Goal: Check status

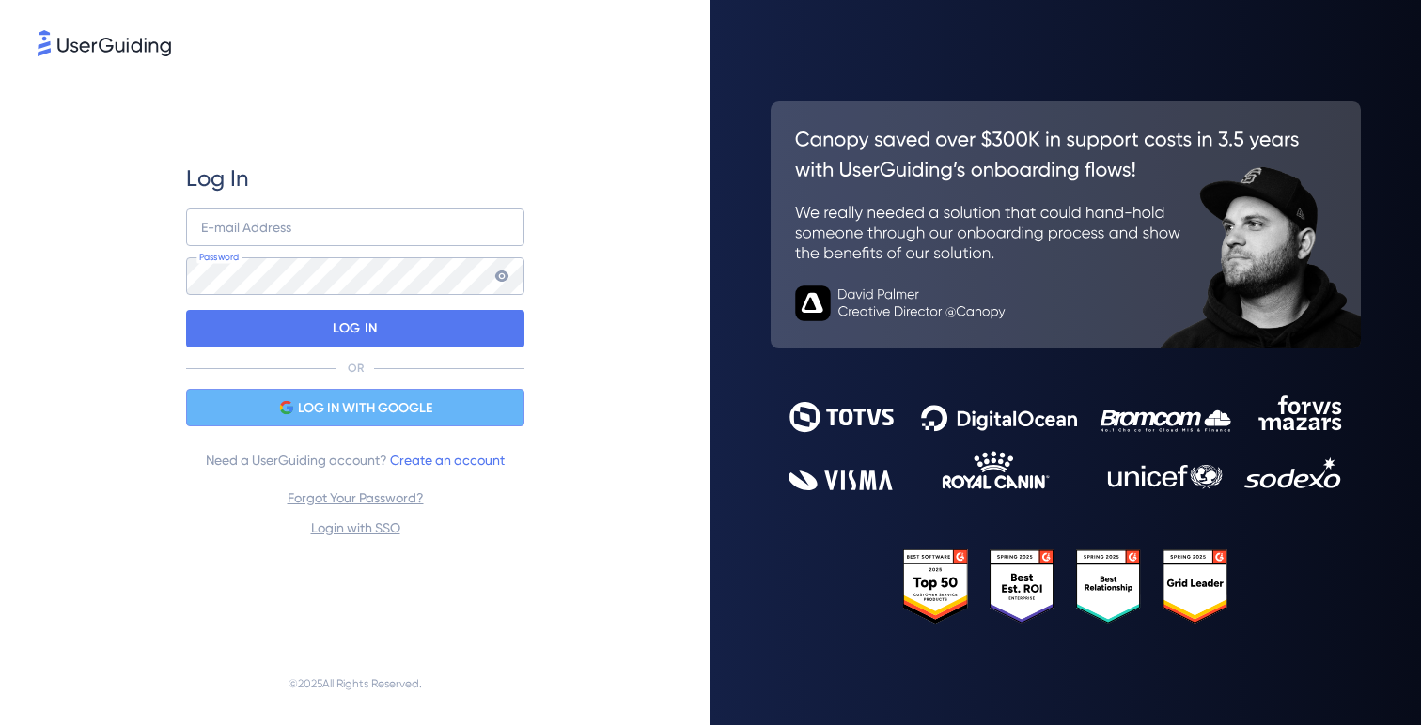
click at [450, 419] on div "LOG IN WITH GOOGLE" at bounding box center [355, 408] width 338 height 38
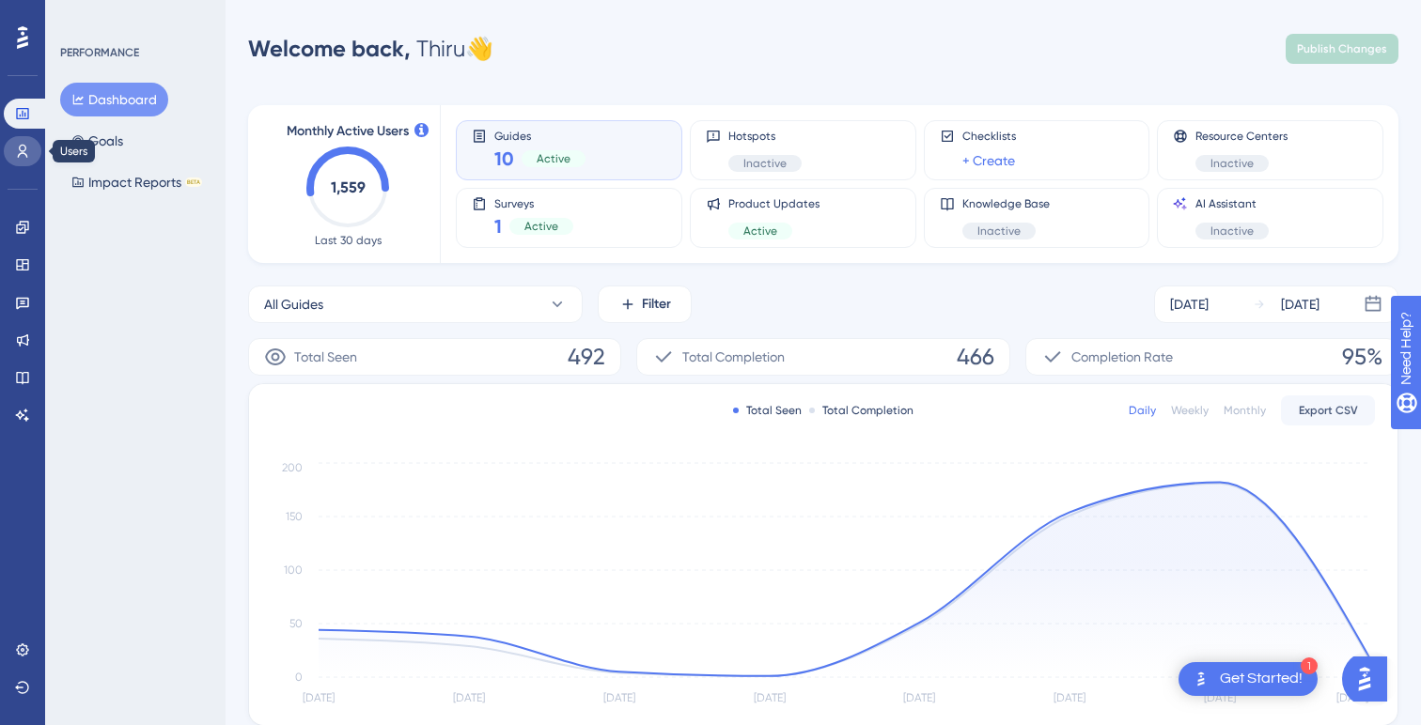
click at [32, 148] on link at bounding box center [23, 151] width 38 height 30
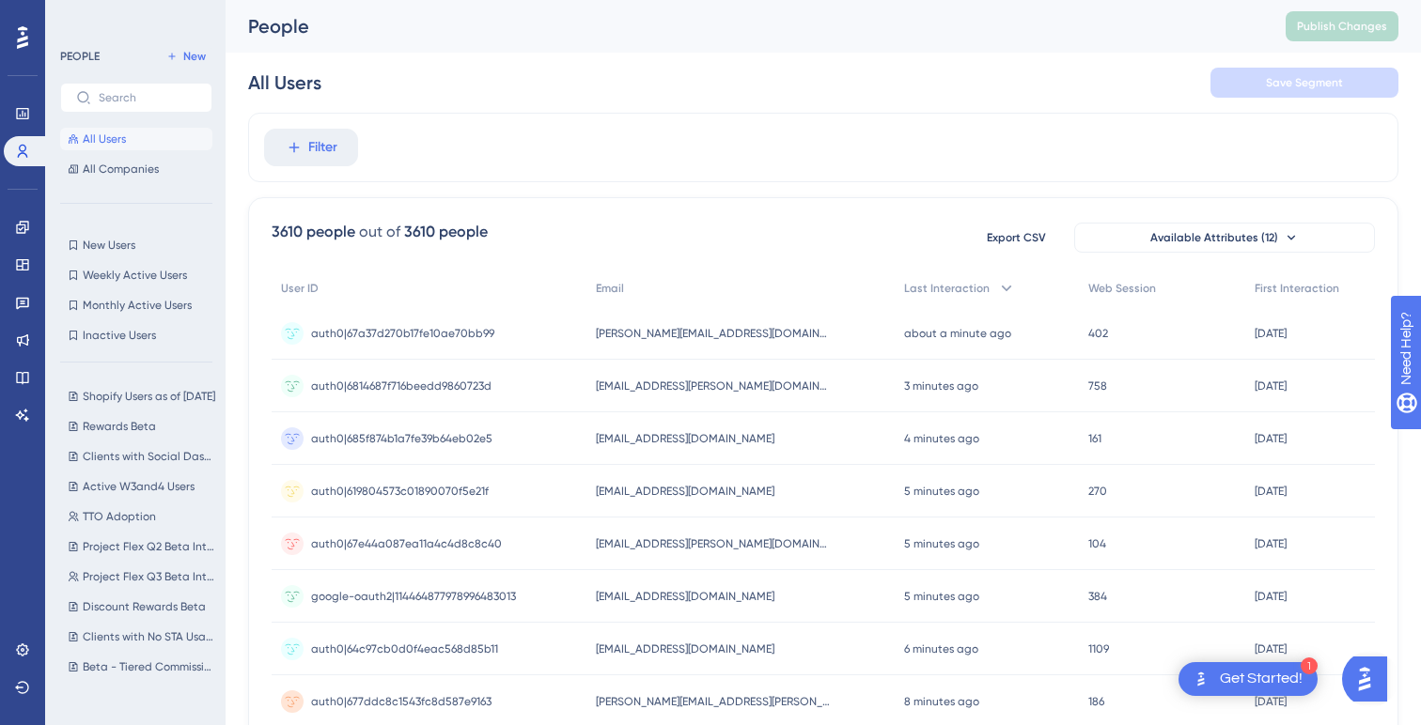
click at [24, 229] on div "LEAVE A REVIEW COPY SHARE LINK" at bounding box center [708, 392] width 1421 height 725
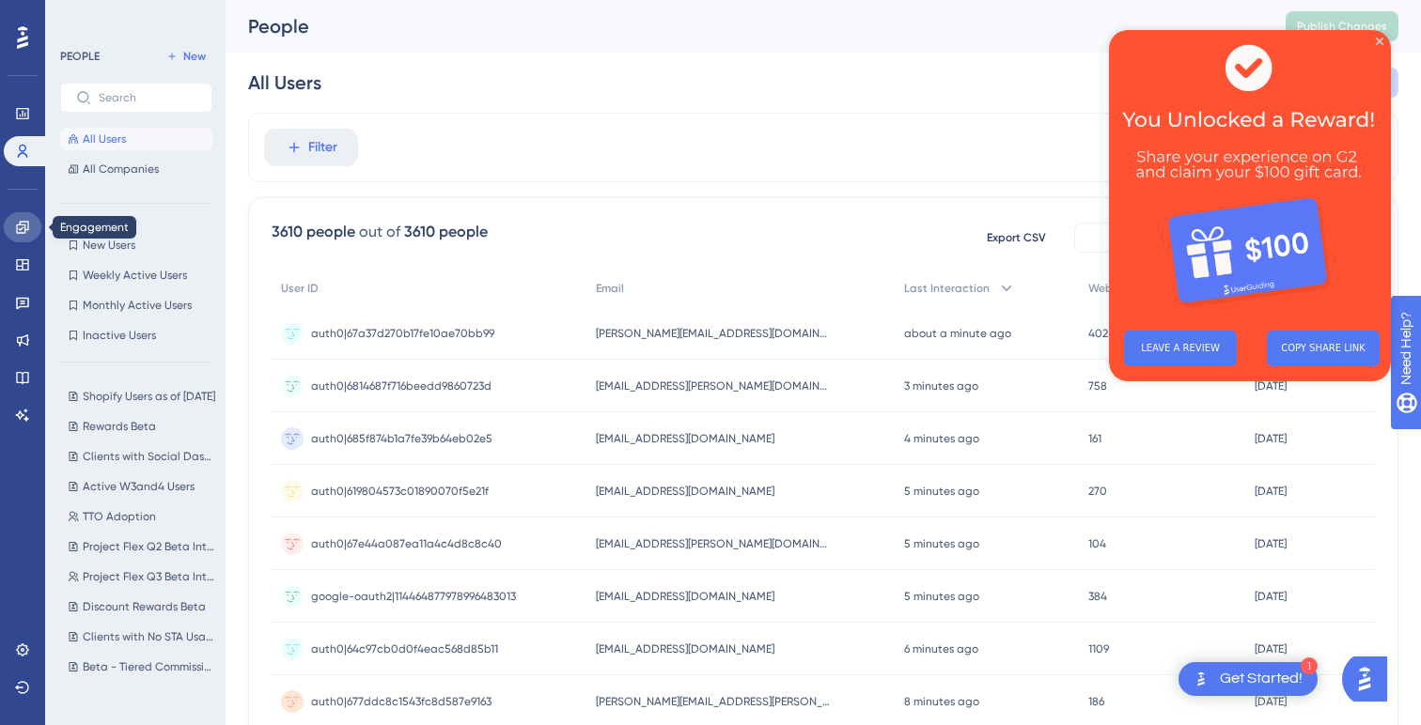
click at [18, 229] on icon at bounding box center [22, 227] width 15 height 15
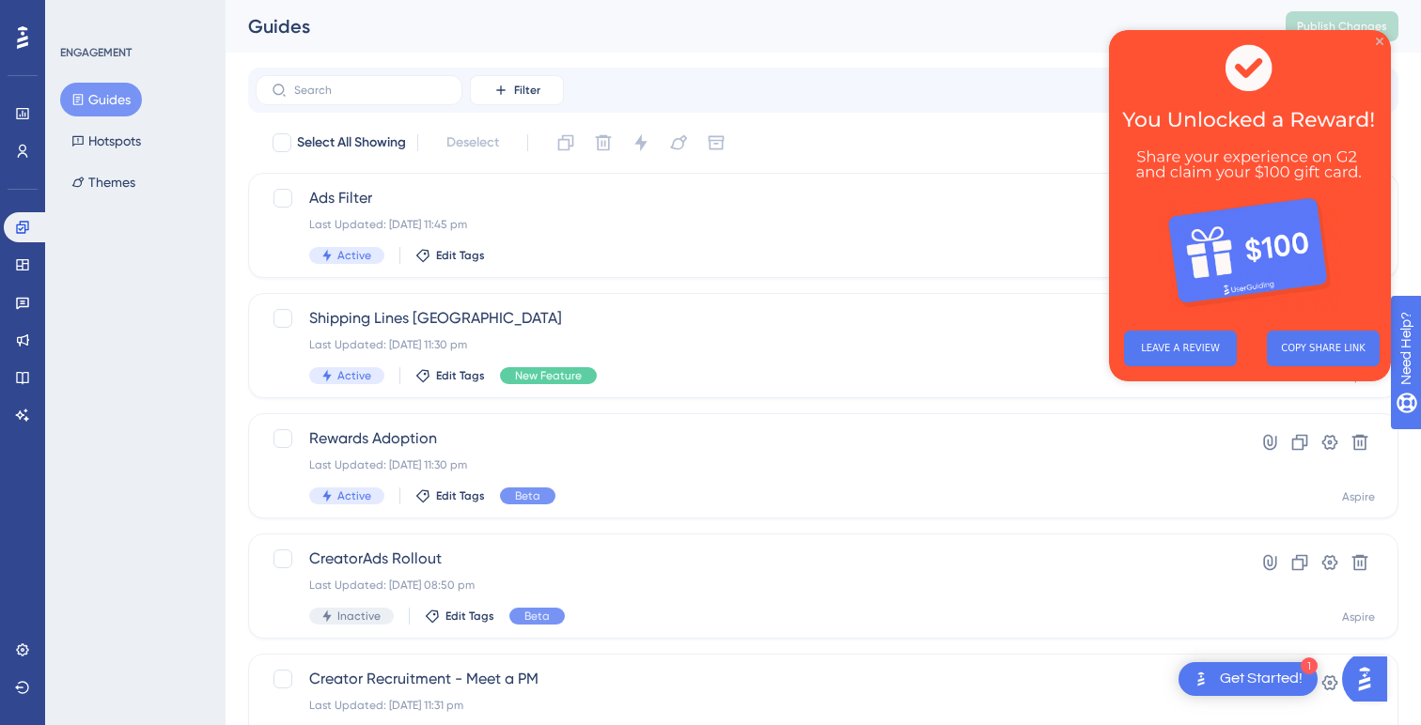
click at [1380, 39] on icon "Close Preview" at bounding box center [1380, 42] width 8 height 8
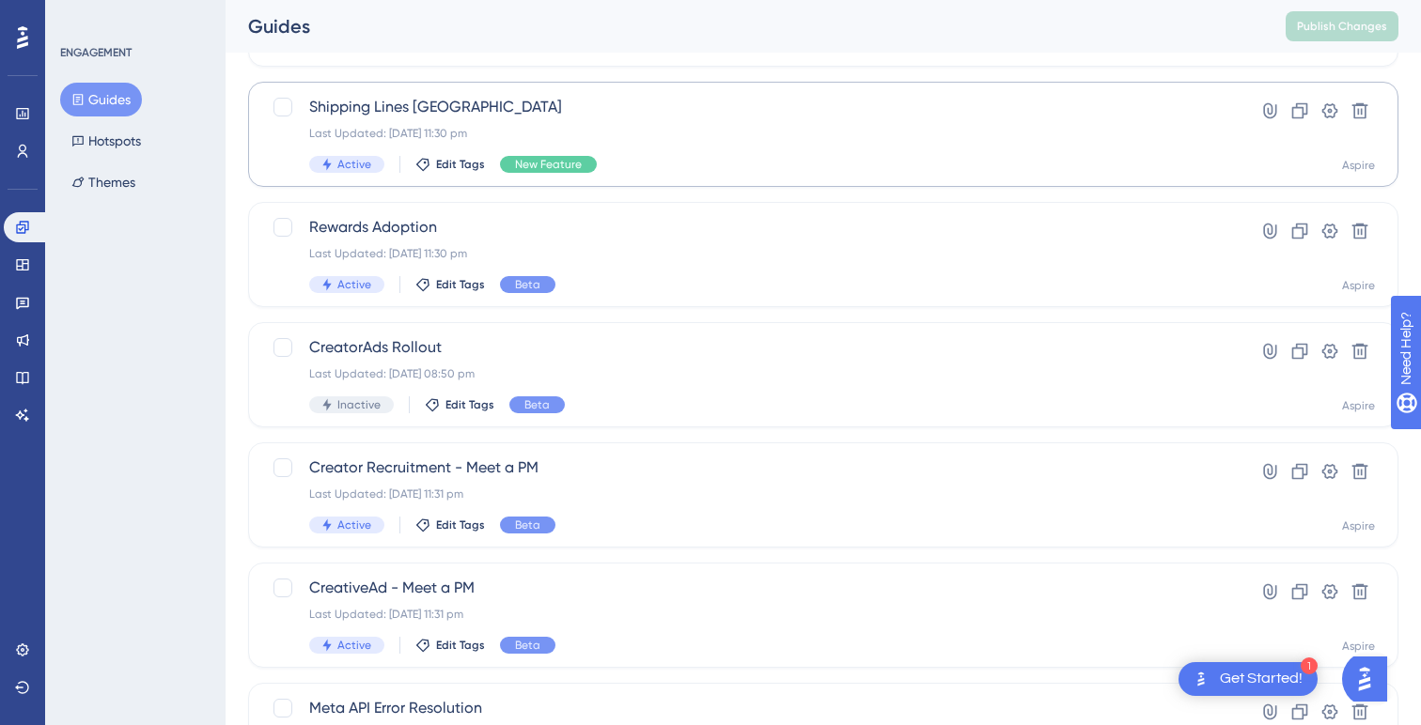
scroll to position [218, 0]
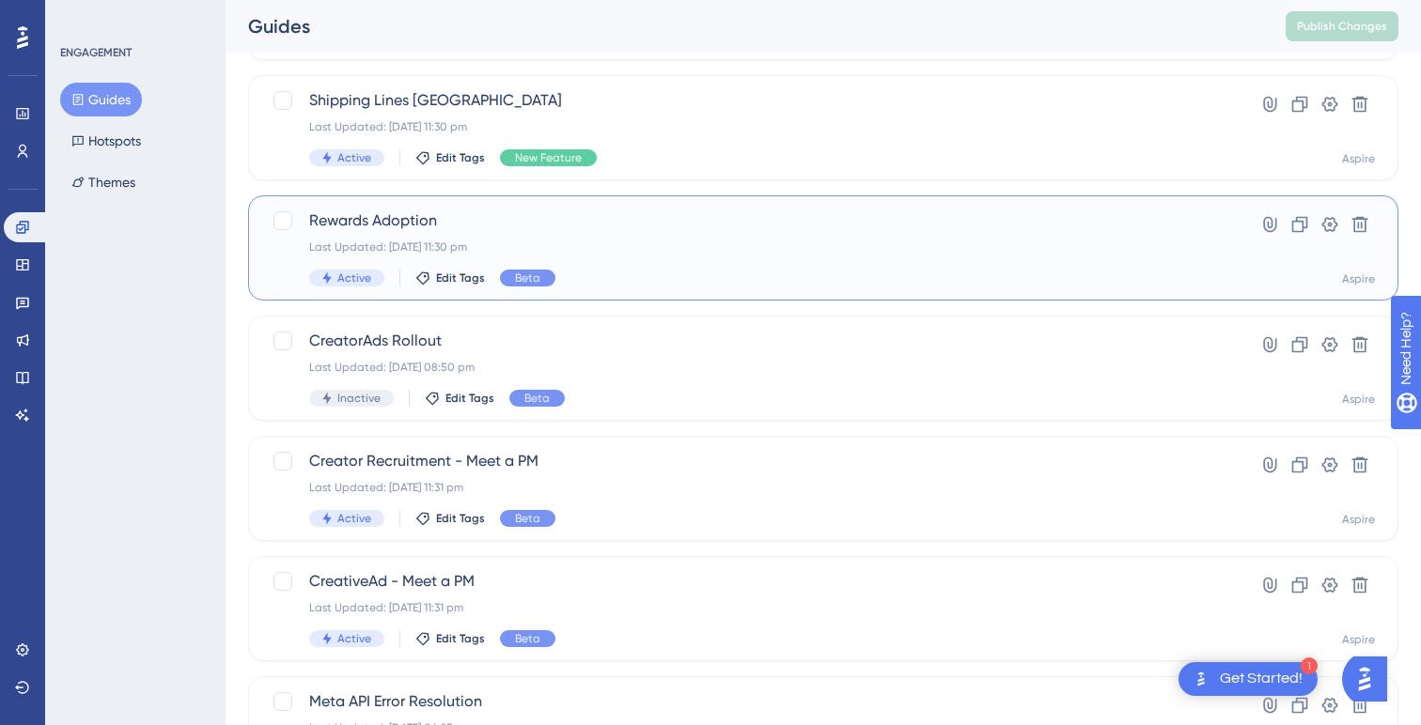
click at [705, 249] on div "Last Updated: [DATE] 11:30 pm" at bounding box center [748, 247] width 878 height 15
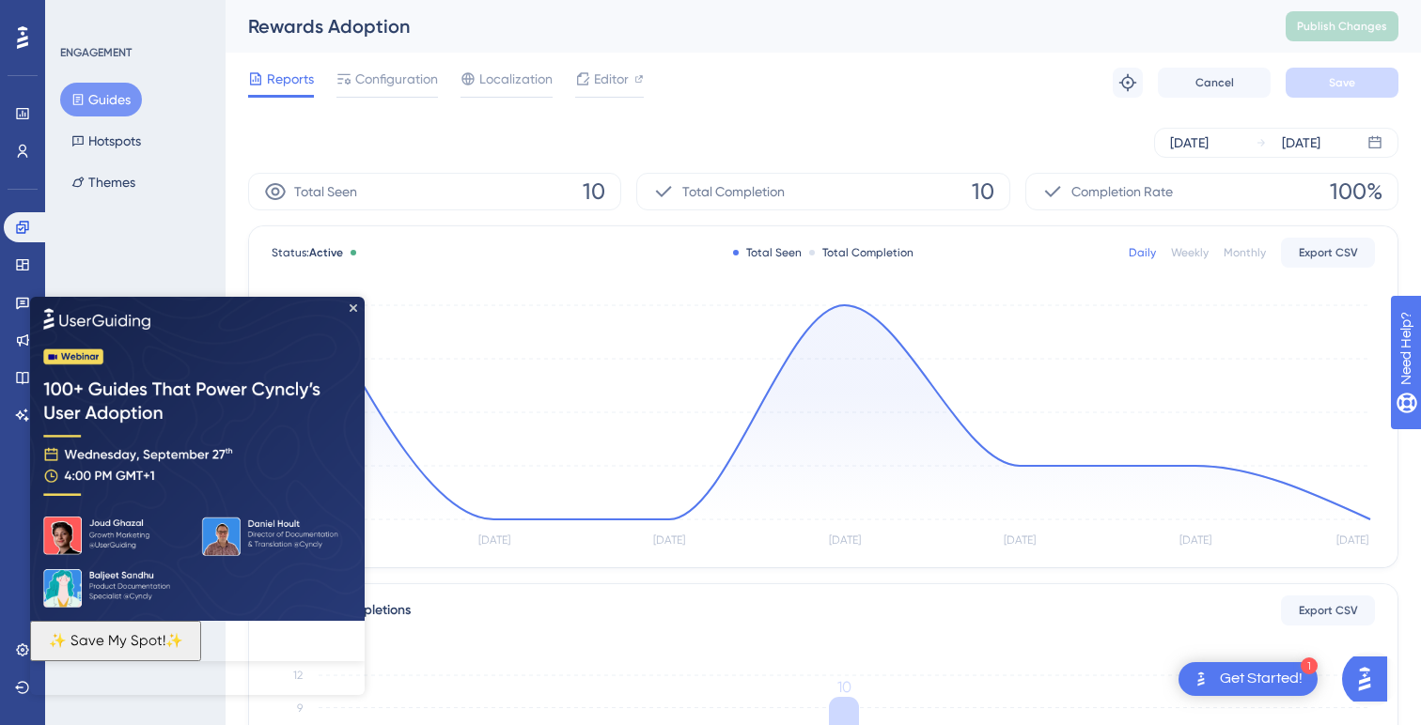
click at [353, 312] on img at bounding box center [197, 458] width 335 height 324
click at [351, 307] on icon "Close Preview" at bounding box center [354, 308] width 8 height 8
